Goal: Information Seeking & Learning: Learn about a topic

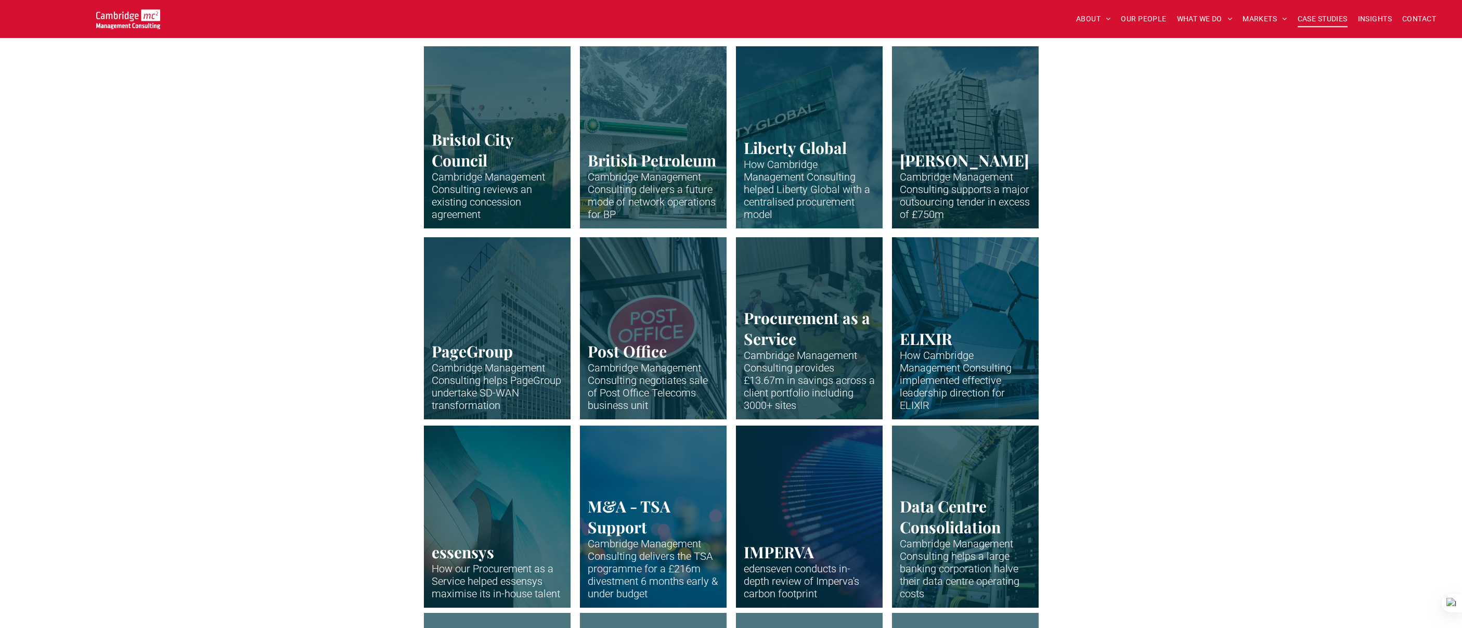
scroll to position [487, 0]
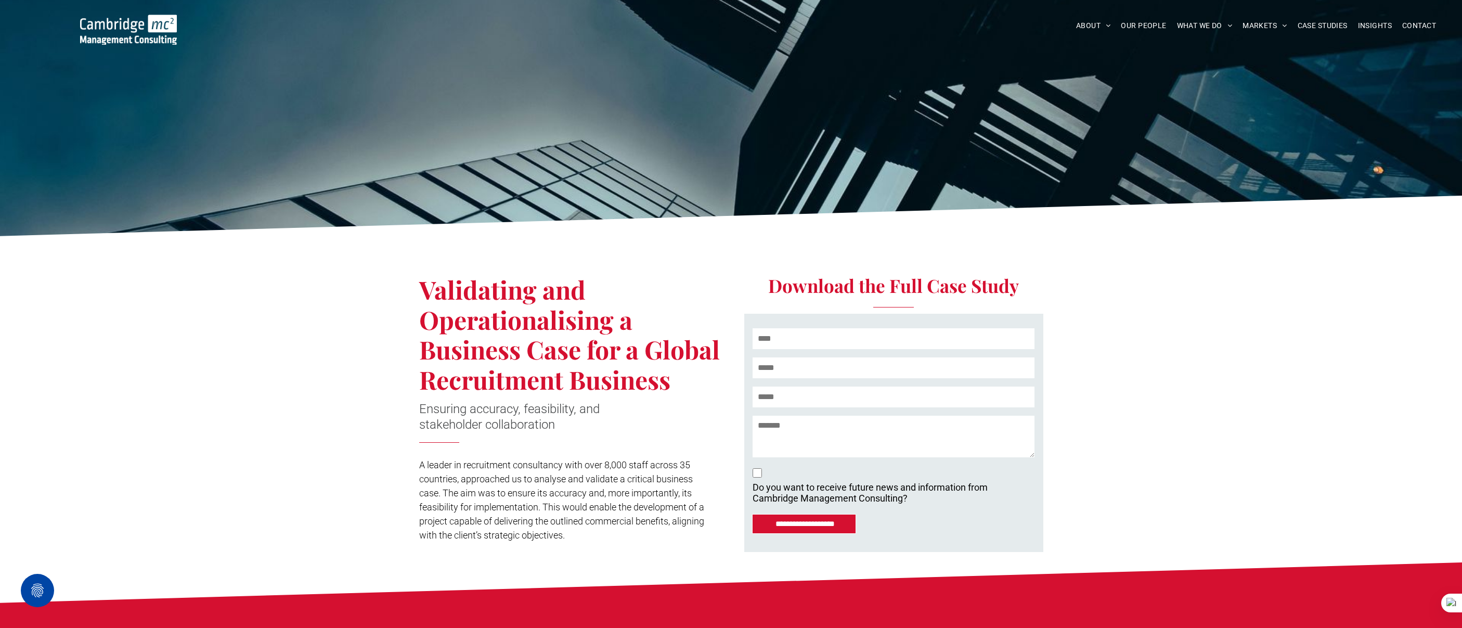
drag, startPoint x: 461, startPoint y: 300, endPoint x: 684, endPoint y: 371, distance: 234.3
click at [684, 371] on h1 "Validating and Operationalising a Business Case for a Global Recruitment Busine…" at bounding box center [571, 335] width 304 height 120
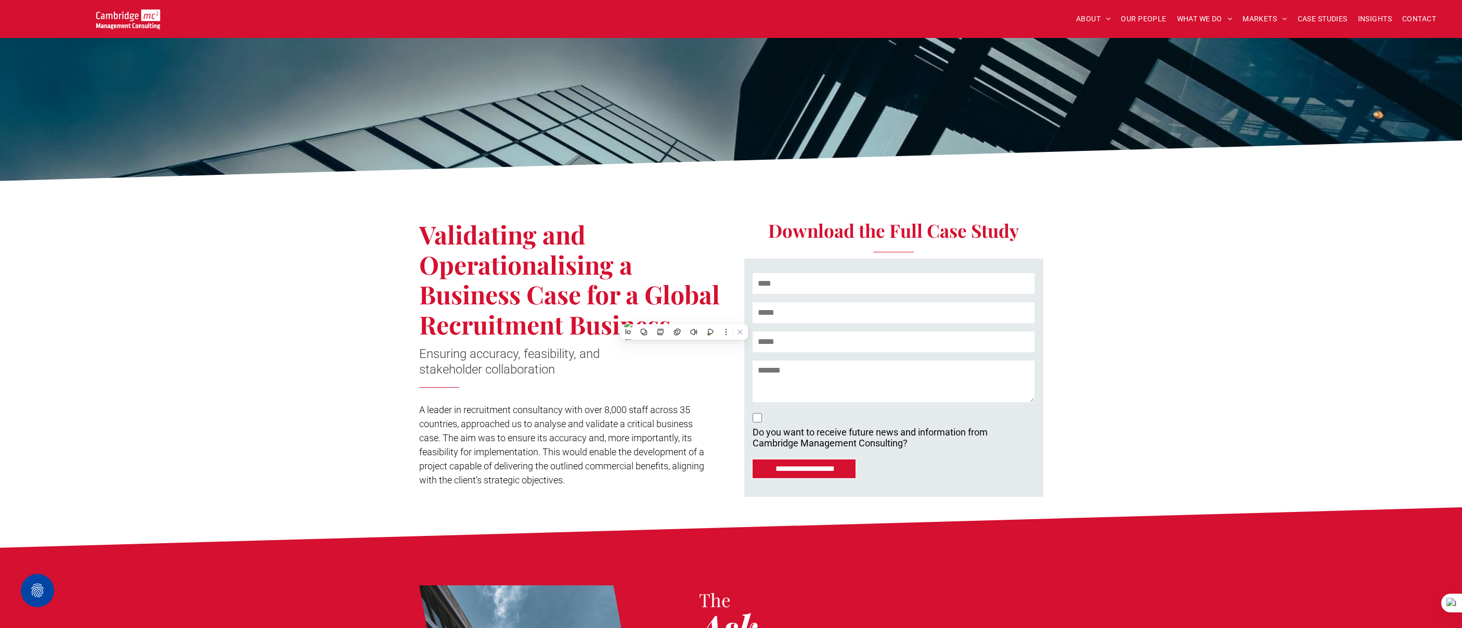
scroll to position [56, 0]
click at [577, 383] on div "Validating and Operationalising a Business Case for a Global Recruitment Busine…" at bounding box center [575, 341] width 312 height 310
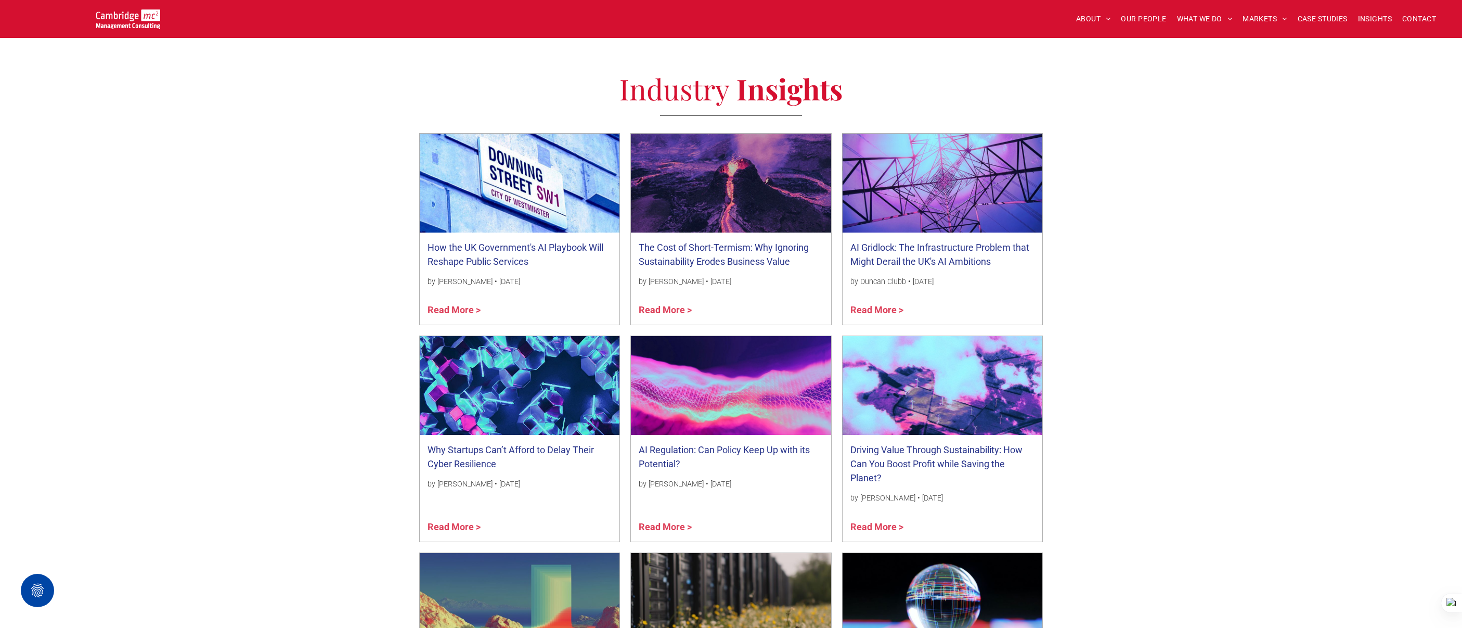
scroll to position [3006, 0]
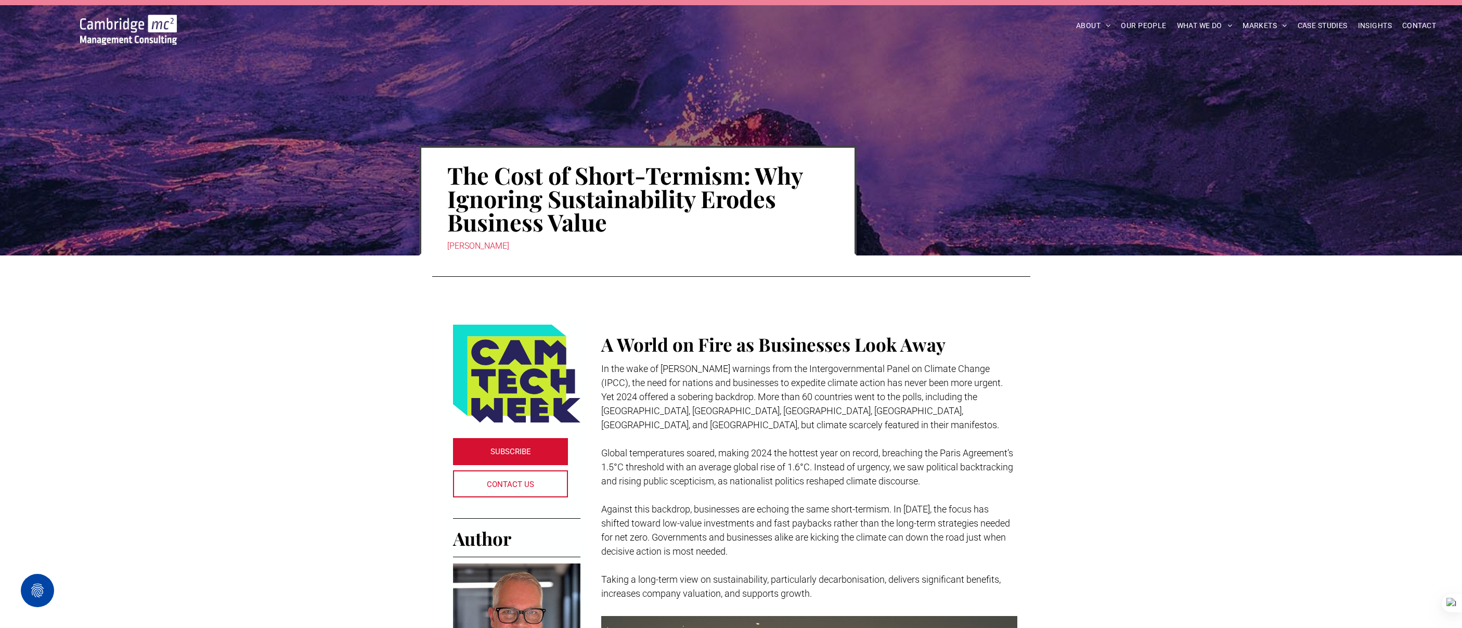
drag, startPoint x: 448, startPoint y: 176, endPoint x: 584, endPoint y: 202, distance: 138.2
click at [584, 202] on h1 "The Cost of Short-Termism: Why Ignoring Sustainability Erodes Business Value" at bounding box center [637, 198] width 381 height 72
click at [765, 175] on h1 "The Cost of Short-Termism: Why Ignoring Sustainability Erodes Business Value" at bounding box center [637, 198] width 381 height 72
drag, startPoint x: 761, startPoint y: 177, endPoint x: 785, endPoint y: 224, distance: 52.8
click at [785, 224] on h1 "The Cost of Short-Termism: Why Ignoring Sustainability Erodes Business Value" at bounding box center [637, 198] width 381 height 72
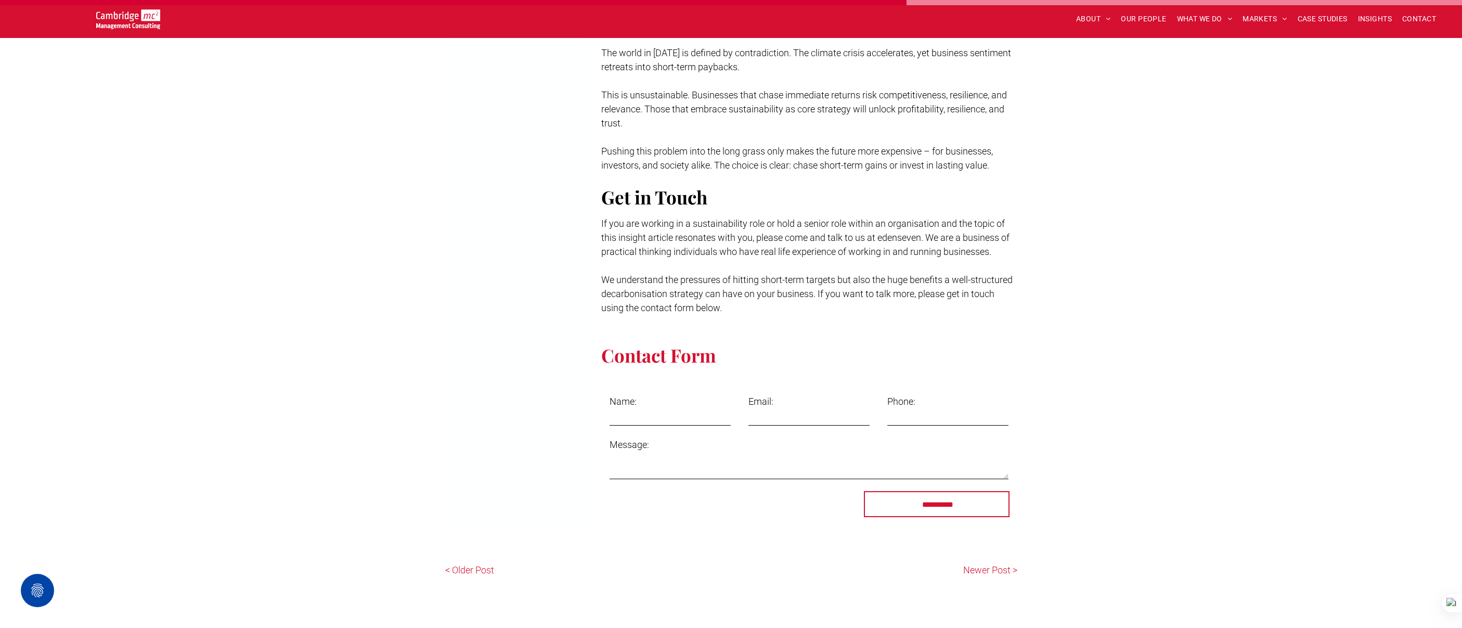
scroll to position [2287, 0]
